Goal: Find specific page/section: Find specific page/section

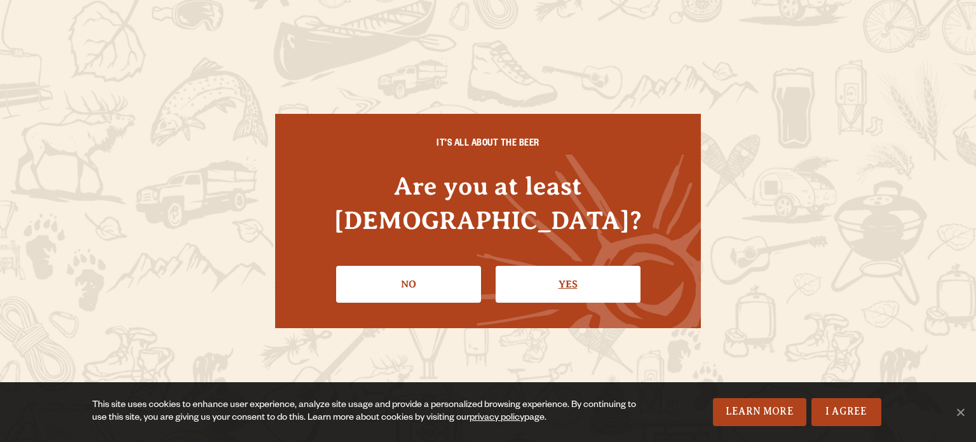
click at [514, 281] on link "Yes" at bounding box center [568, 284] width 145 height 37
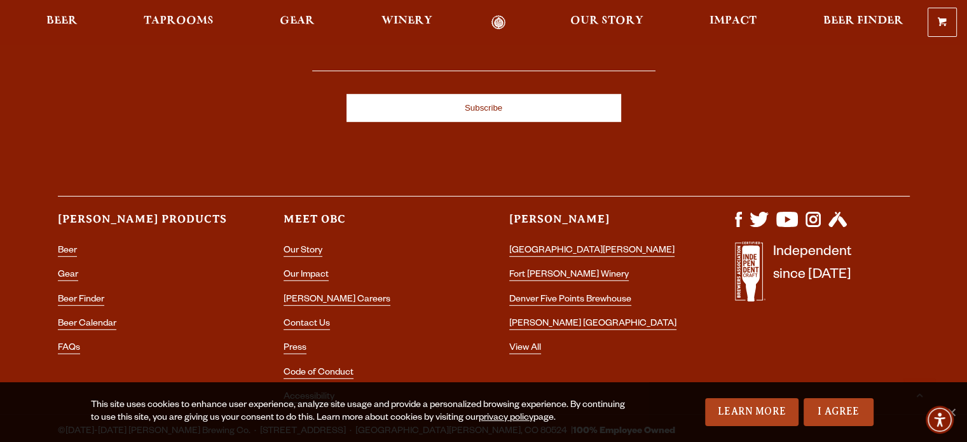
scroll to position [3669, 0]
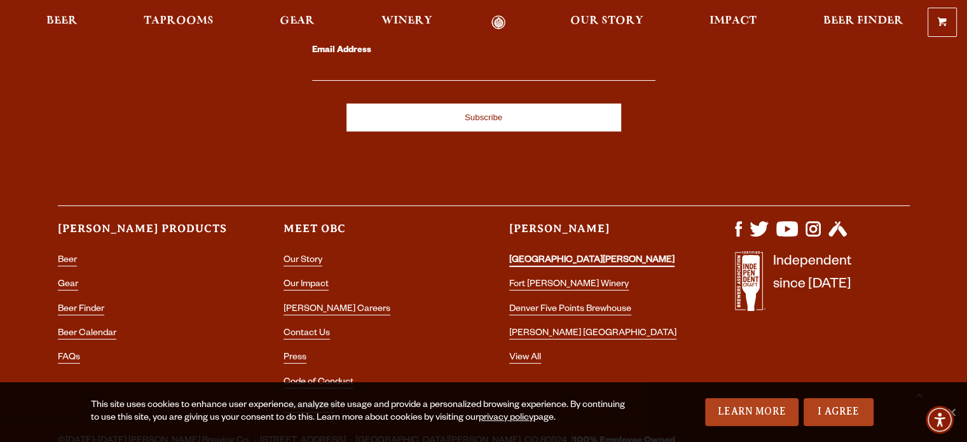
click at [566, 255] on link "[GEOGRAPHIC_DATA][PERSON_NAME]" at bounding box center [591, 260] width 165 height 11
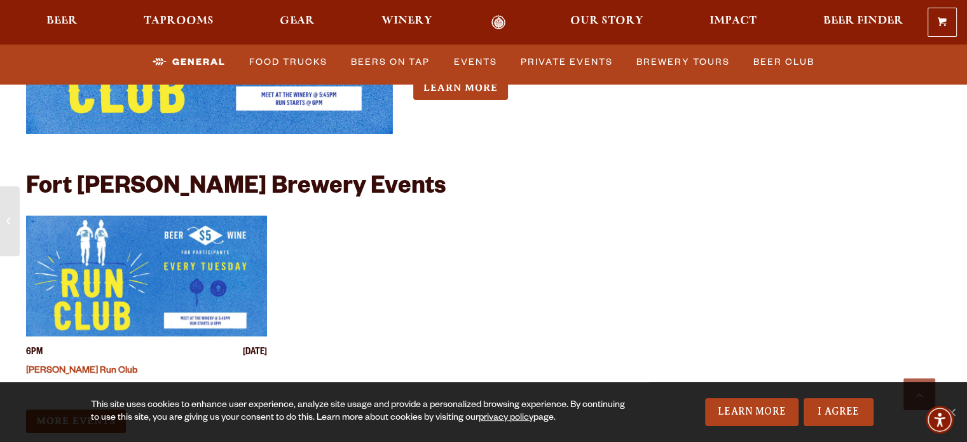
scroll to position [5112, 0]
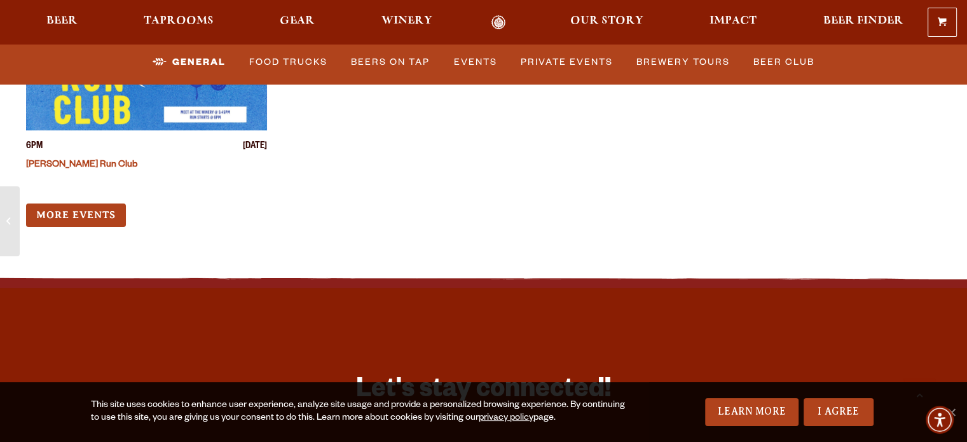
click at [81, 167] on div "6PM [DATE] [PERSON_NAME] Run Club More Events" at bounding box center [403, 118] width 755 height 217
click at [82, 203] on link "More Events" at bounding box center [76, 215] width 100 height 24
